Goal: Transaction & Acquisition: Purchase product/service

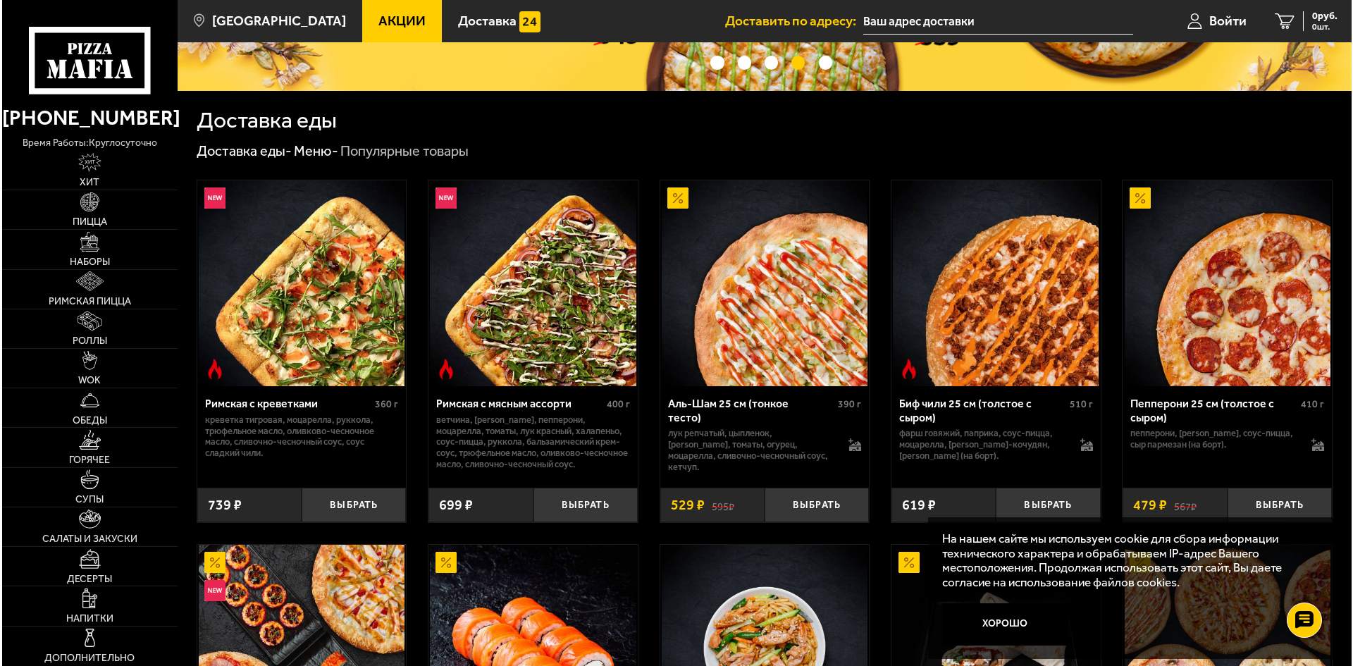
scroll to position [94, 0]
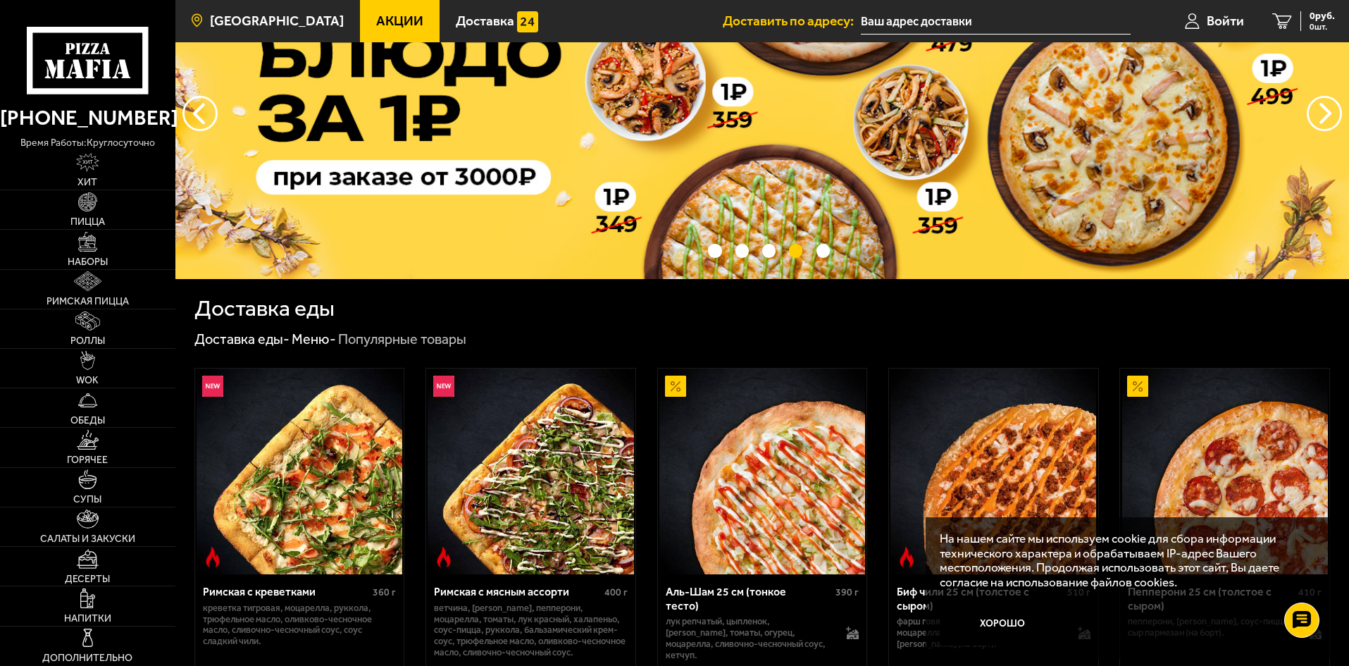
click at [283, 24] on span "[GEOGRAPHIC_DATA]" at bounding box center [277, 20] width 134 height 13
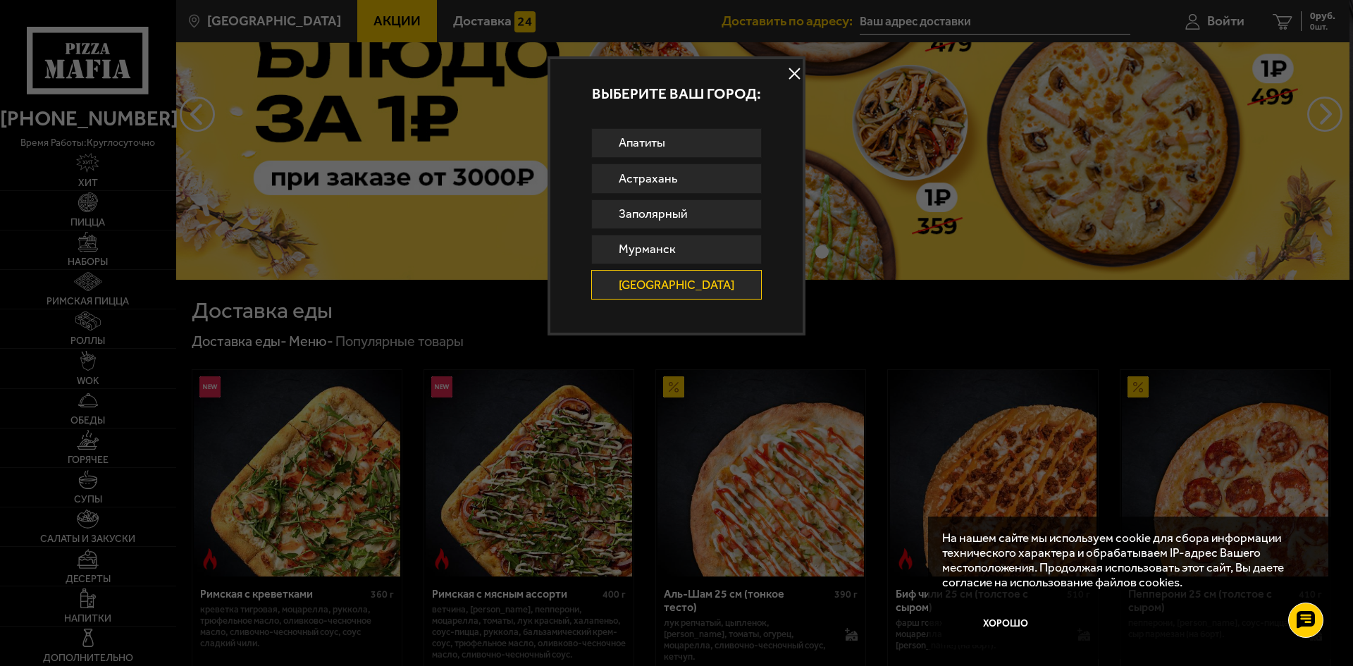
click at [643, 275] on link "[GEOGRAPHIC_DATA]" at bounding box center [676, 285] width 171 height 30
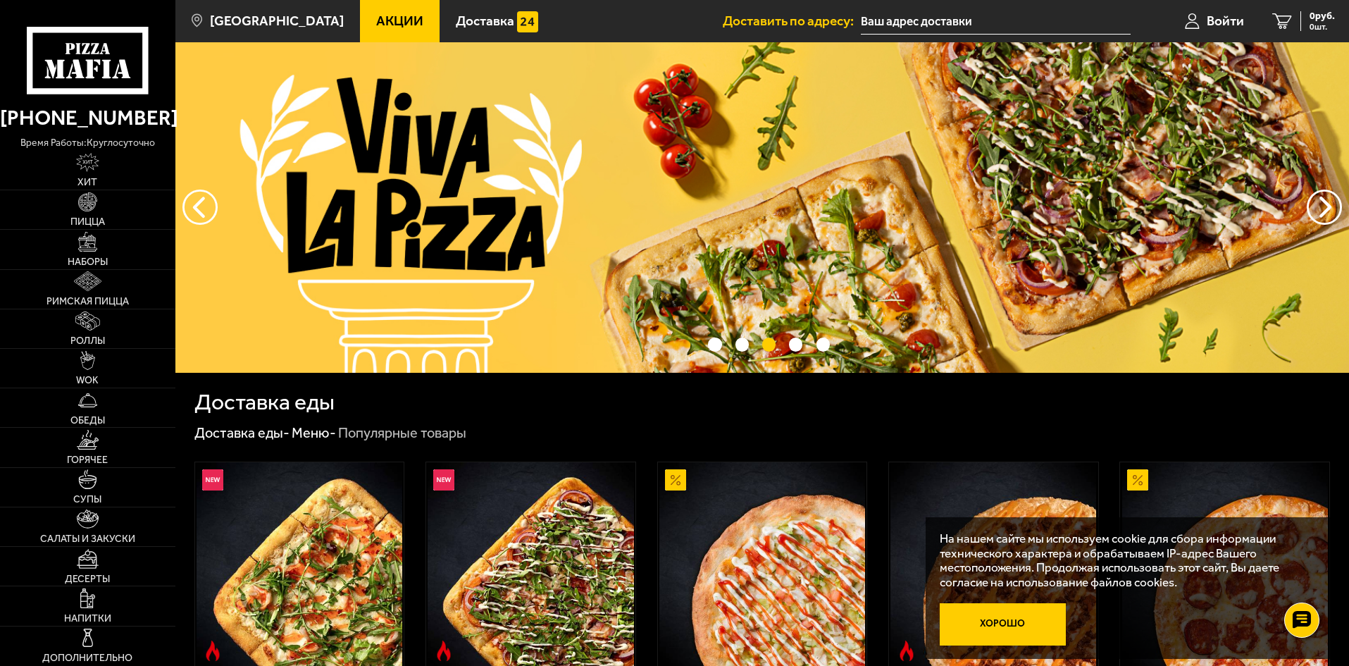
click at [986, 612] on button "Хорошо" at bounding box center [1003, 624] width 127 height 42
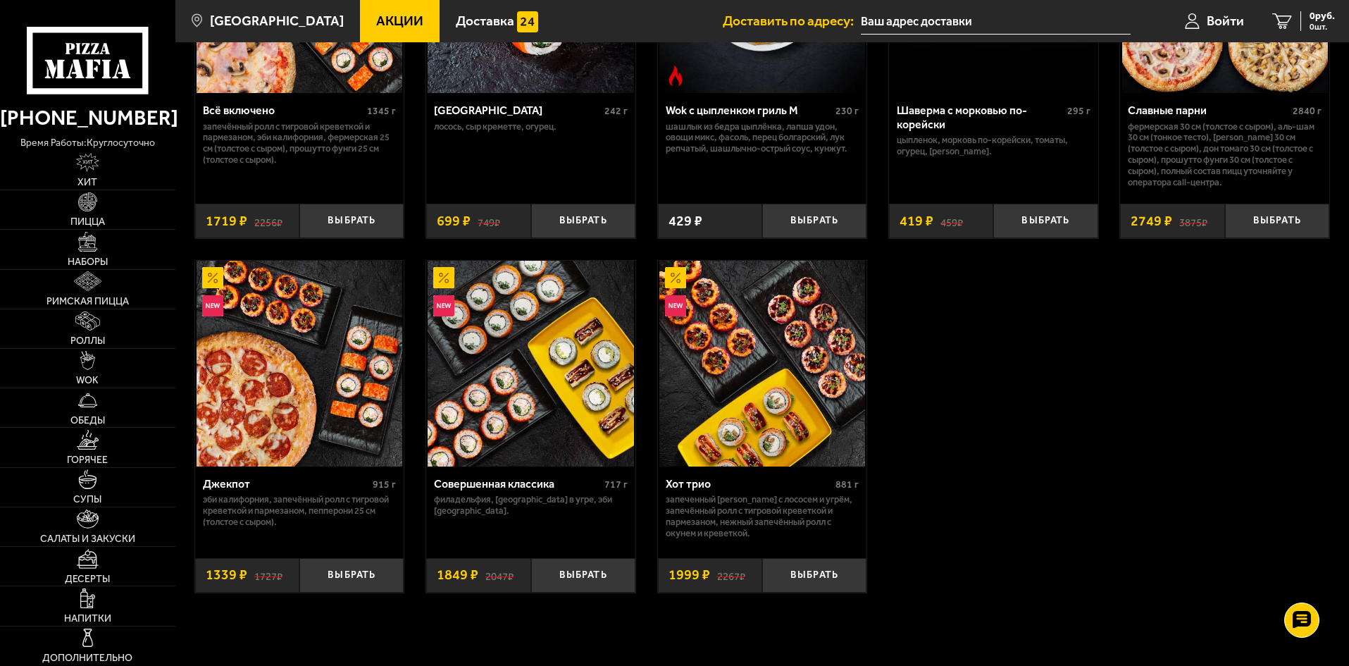
scroll to position [1221, 0]
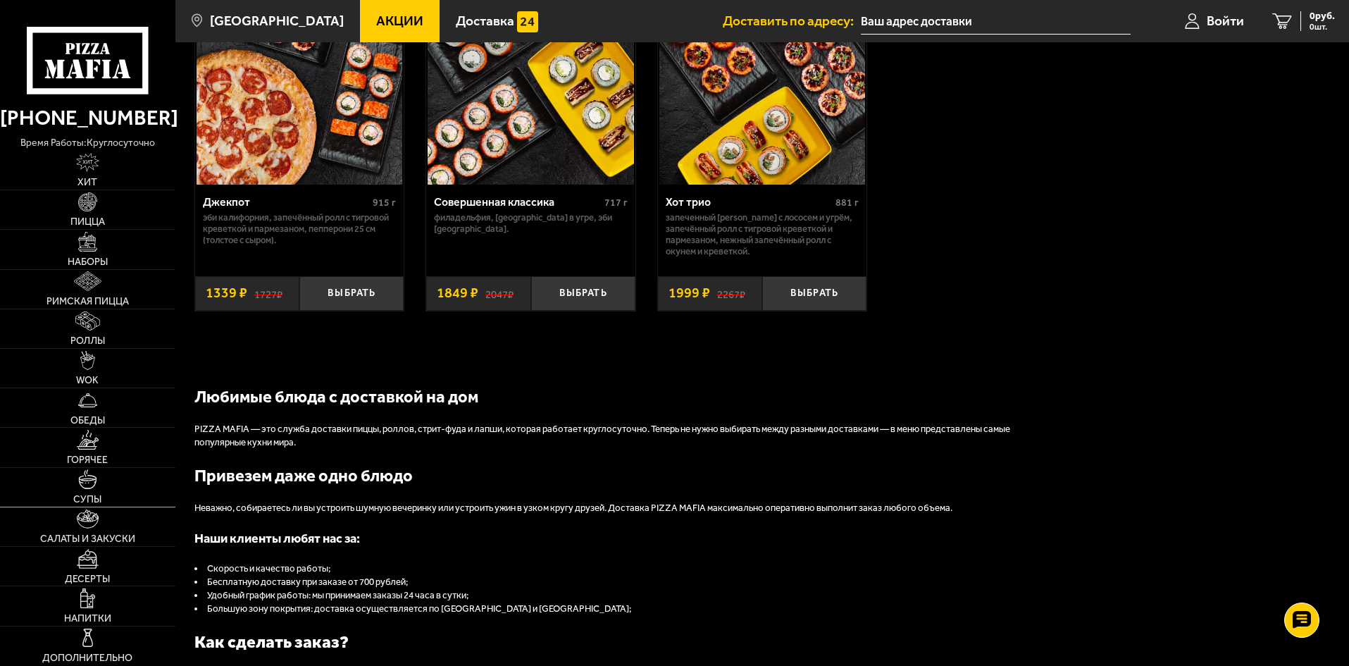
click at [125, 490] on link "Супы" at bounding box center [87, 487] width 175 height 39
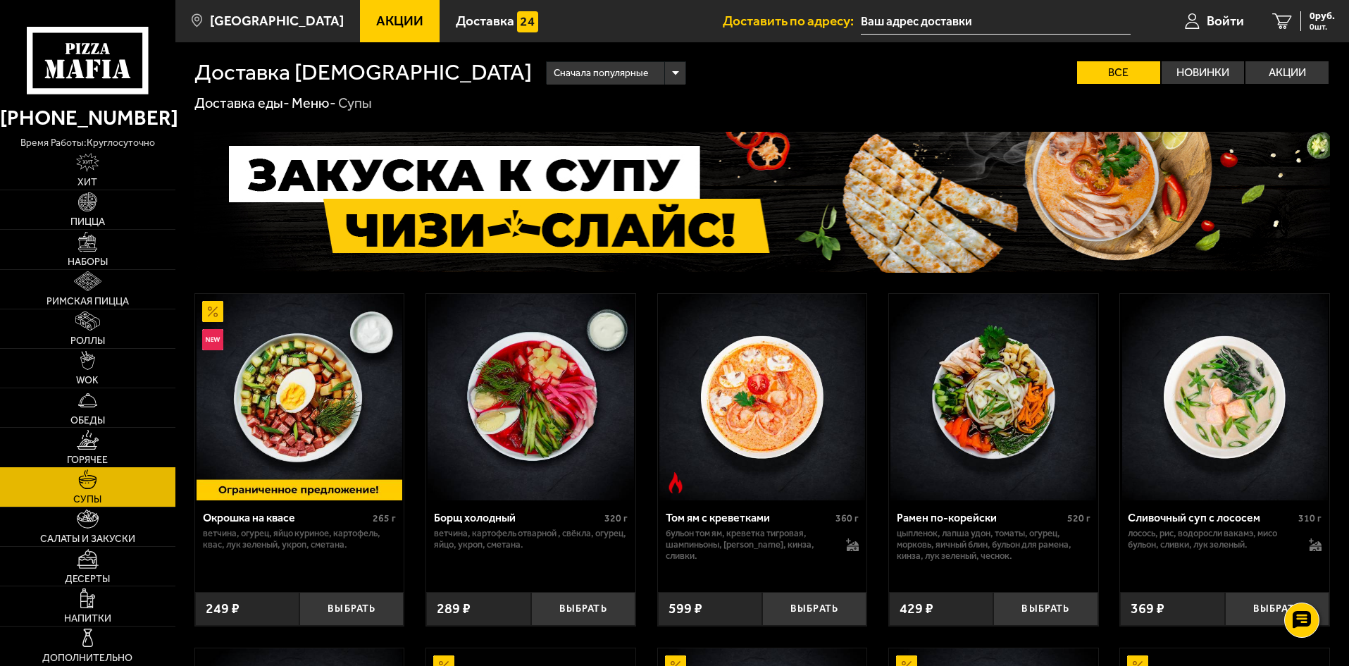
click at [114, 445] on link "Горячее" at bounding box center [87, 447] width 175 height 39
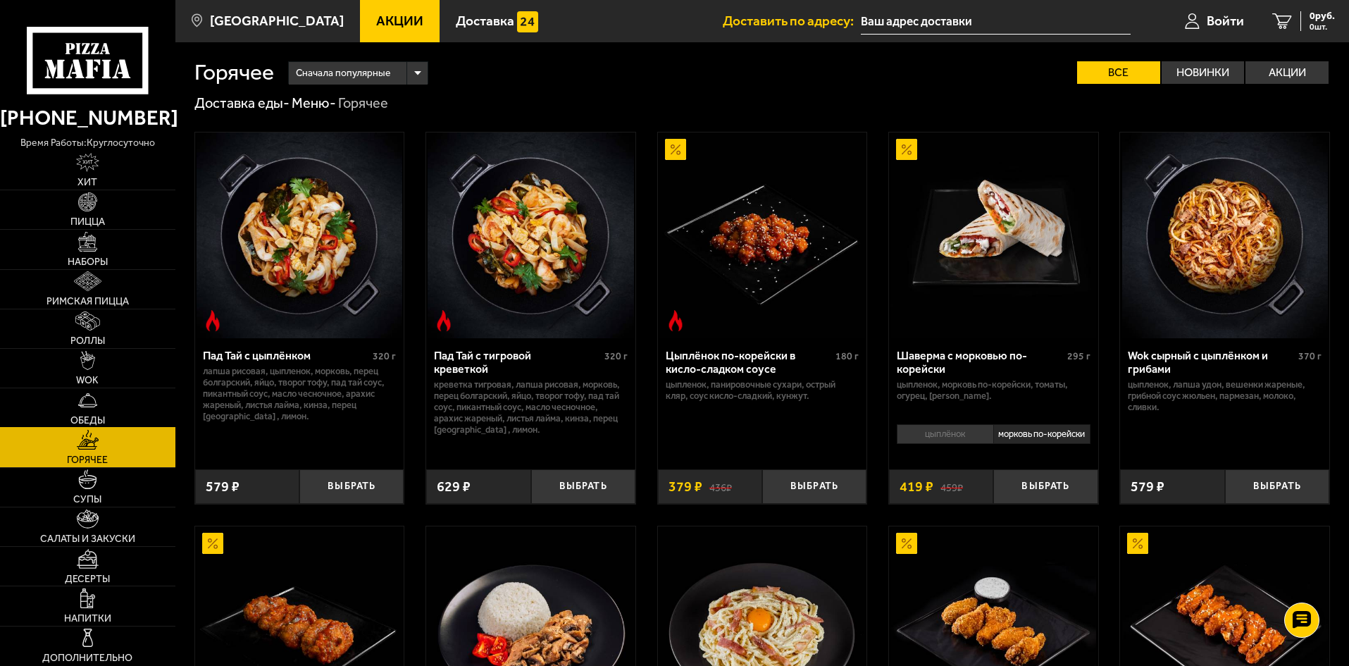
click at [134, 390] on link "Обеды" at bounding box center [87, 407] width 175 height 39
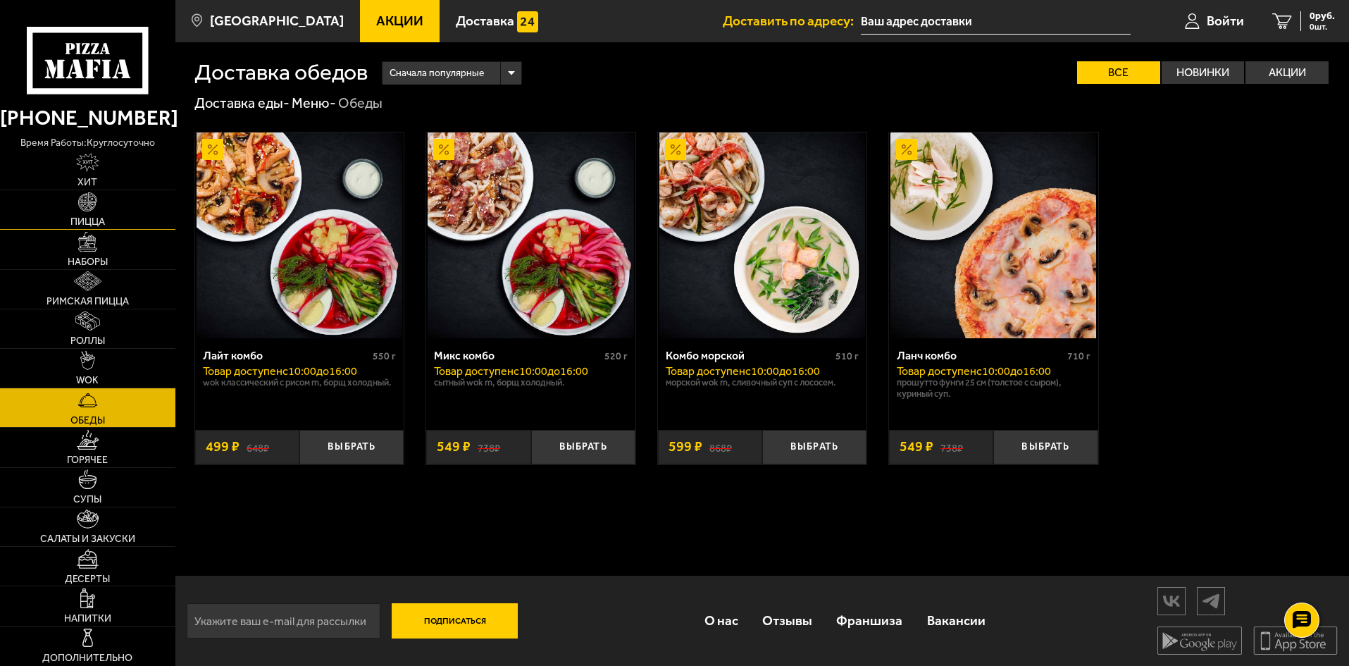
click at [97, 224] on span "Пицца" at bounding box center [87, 222] width 35 height 10
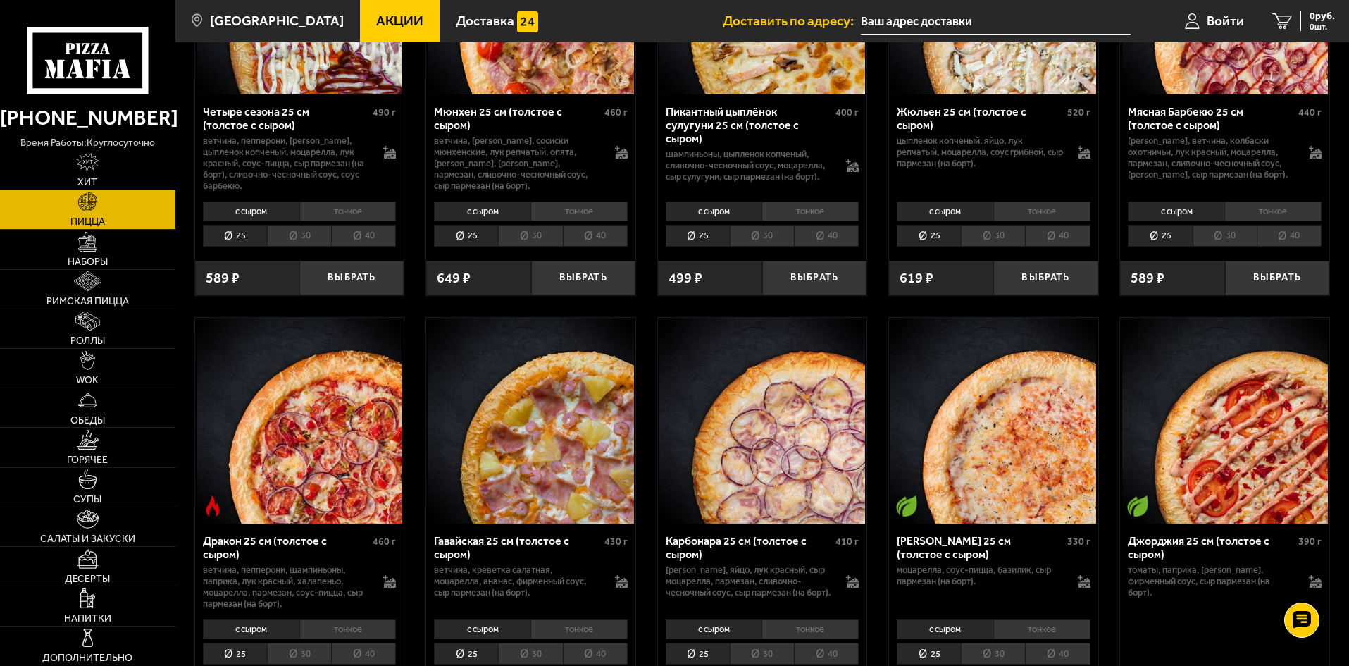
scroll to position [1879, 0]
